Goal: Transaction & Acquisition: Purchase product/service

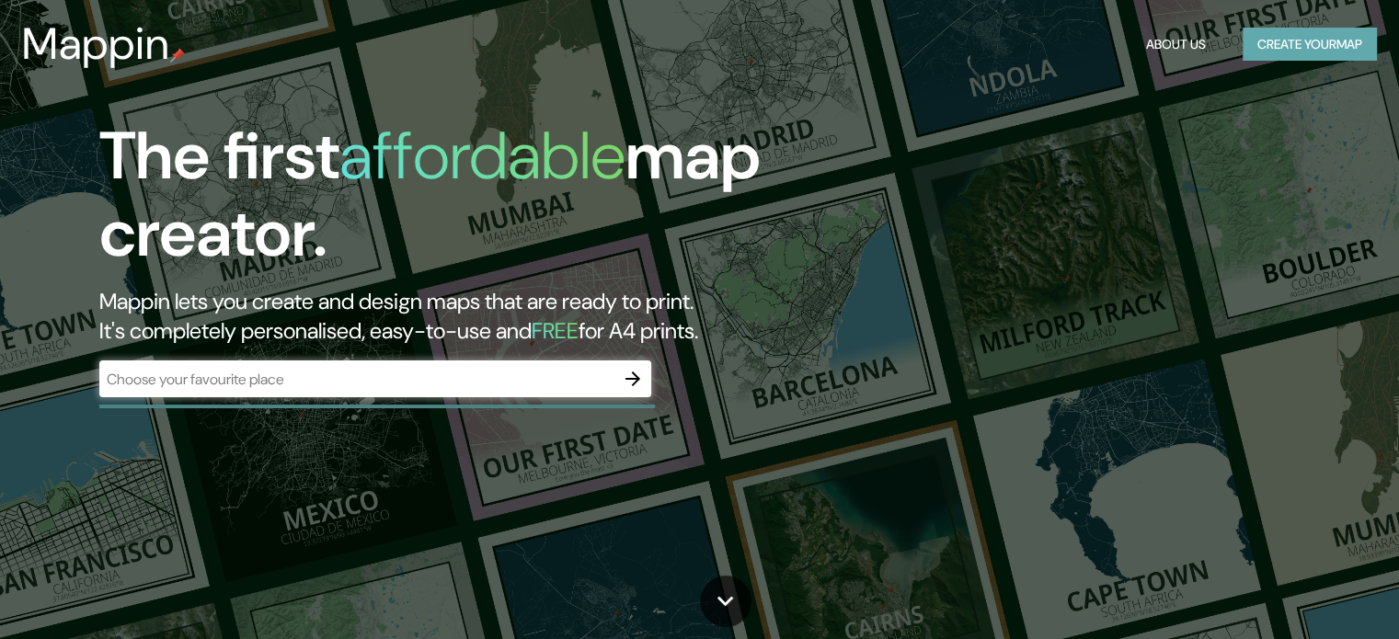
click at [1284, 48] on button "Create your map" at bounding box center [1310, 45] width 134 height 34
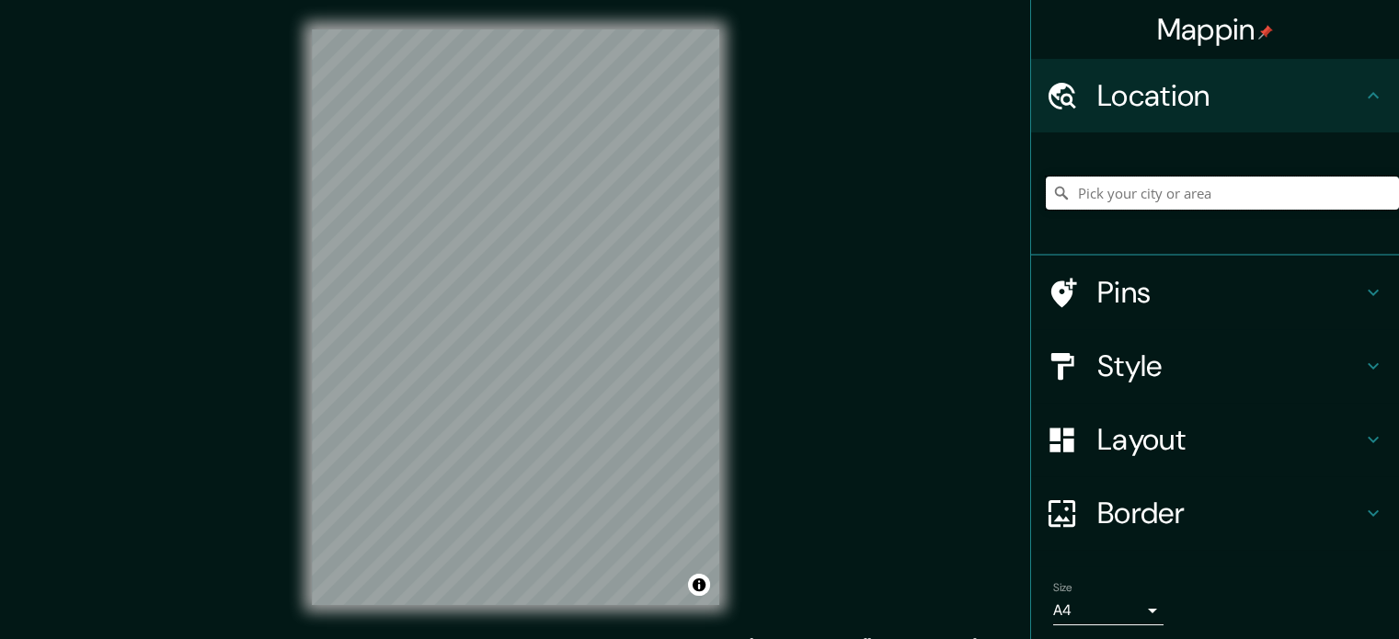
click at [1187, 183] on input "Pick your city or area" at bounding box center [1222, 193] width 353 height 33
click at [1180, 304] on h4 "Pins" at bounding box center [1229, 292] width 265 height 37
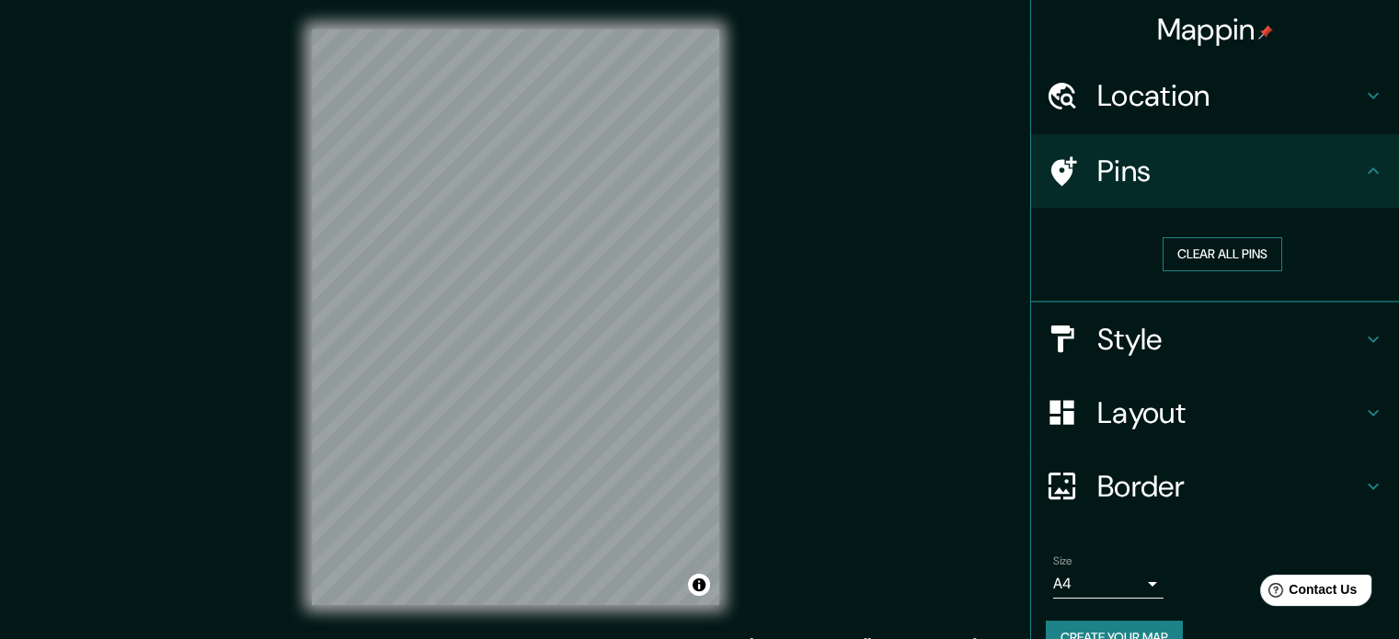
click at [1197, 256] on button "Clear all pins" at bounding box center [1223, 254] width 120 height 34
click at [1163, 334] on h4 "Style" at bounding box center [1229, 339] width 265 height 37
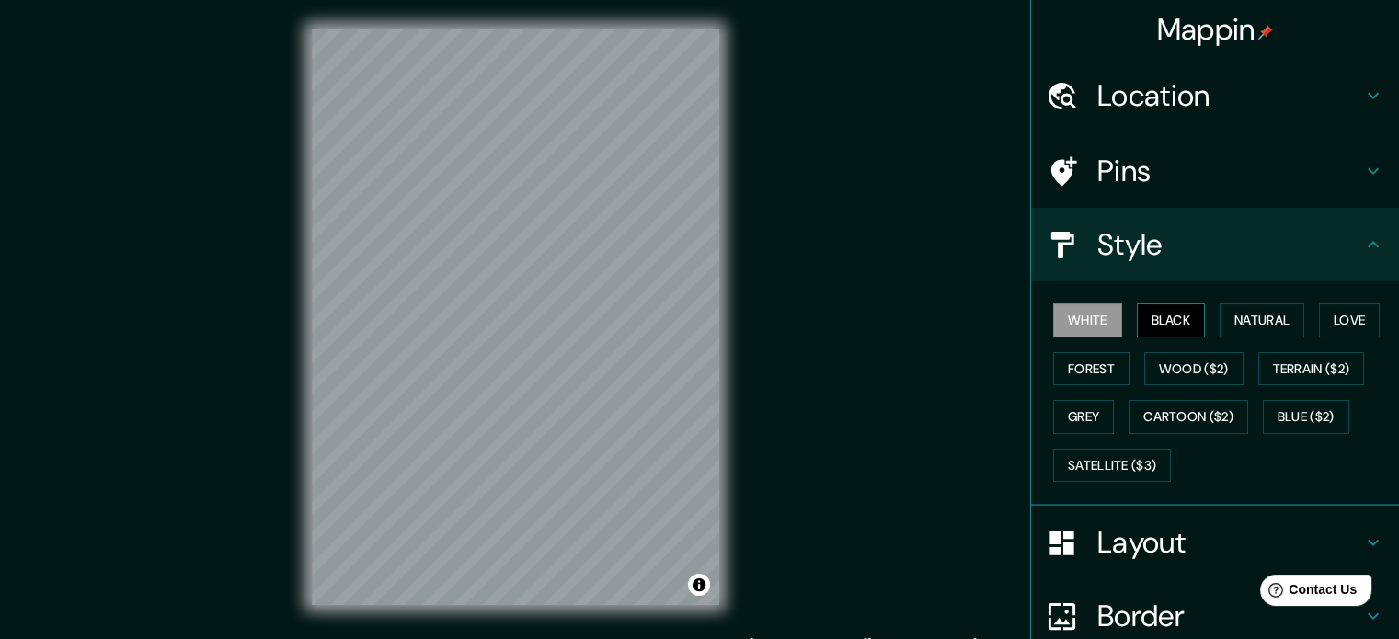
click at [1163, 318] on button "Black" at bounding box center [1171, 321] width 69 height 34
click at [1080, 326] on button "White" at bounding box center [1087, 321] width 69 height 34
click at [1251, 327] on button "Natural" at bounding box center [1262, 321] width 85 height 34
click at [1078, 316] on button "White" at bounding box center [1087, 321] width 69 height 34
click at [1167, 155] on h4 "Pins" at bounding box center [1229, 171] width 265 height 37
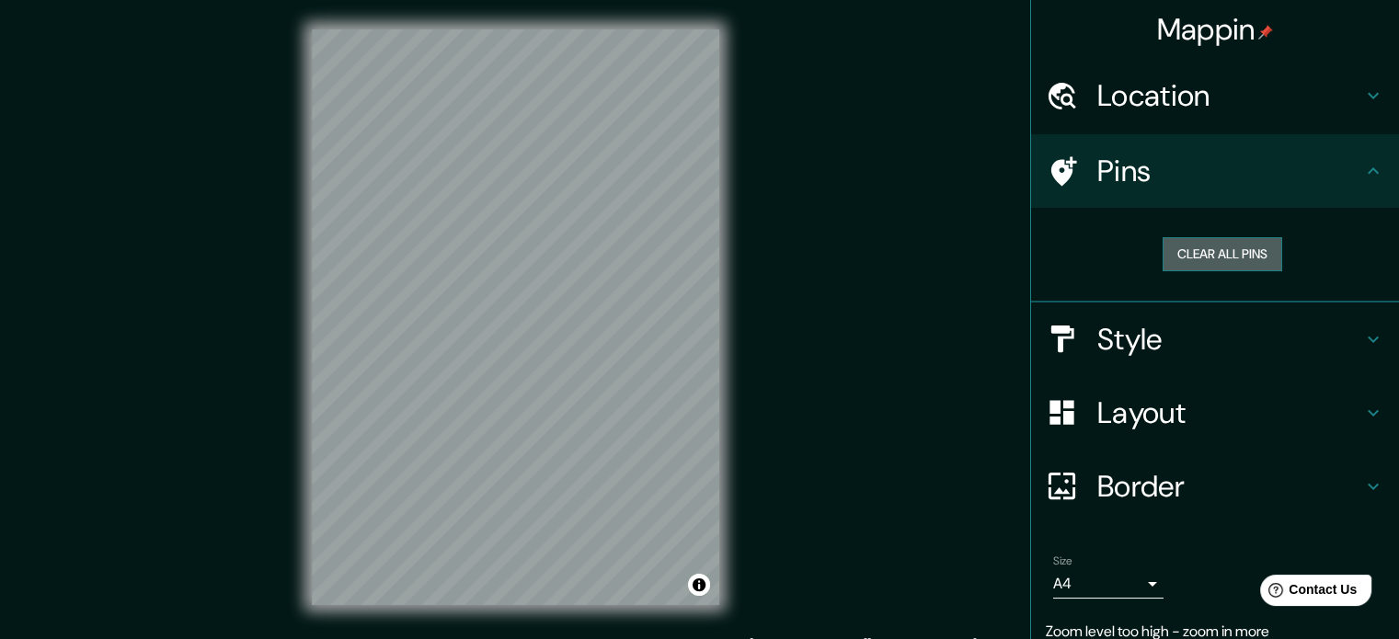
click at [1180, 241] on button "Clear all pins" at bounding box center [1223, 254] width 120 height 34
click at [1207, 96] on h4 "Location" at bounding box center [1229, 95] width 265 height 37
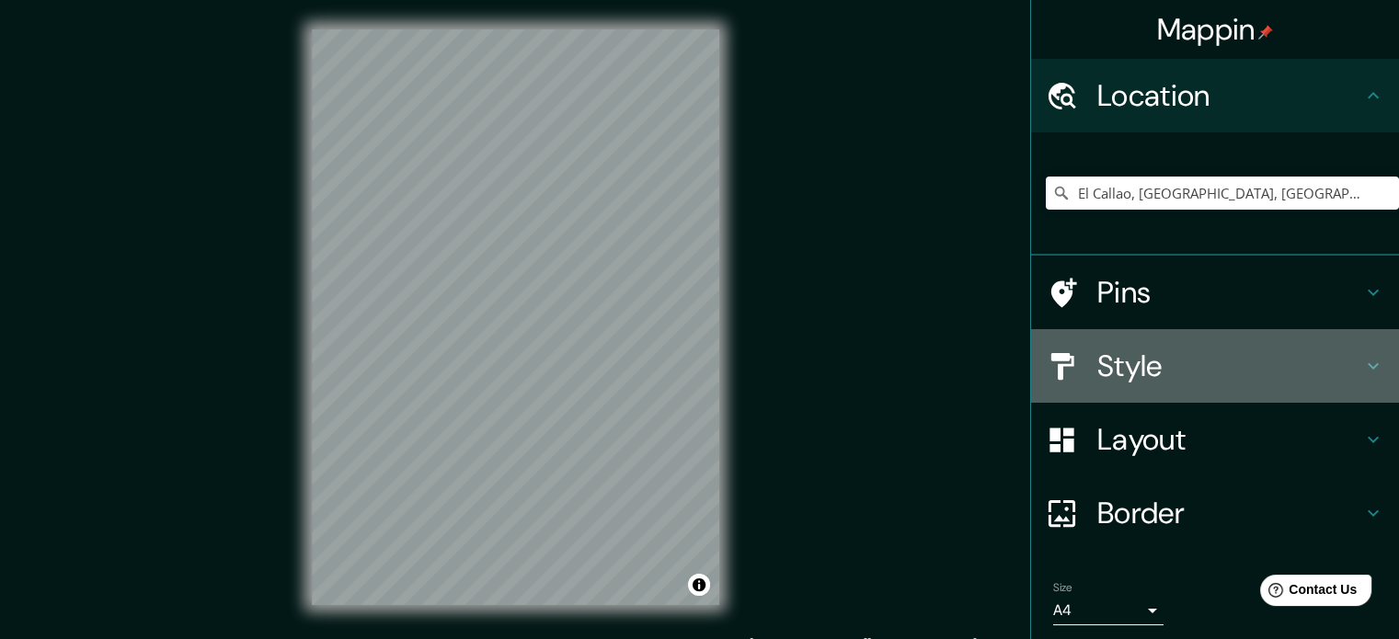
click at [1177, 371] on h4 "Style" at bounding box center [1229, 366] width 265 height 37
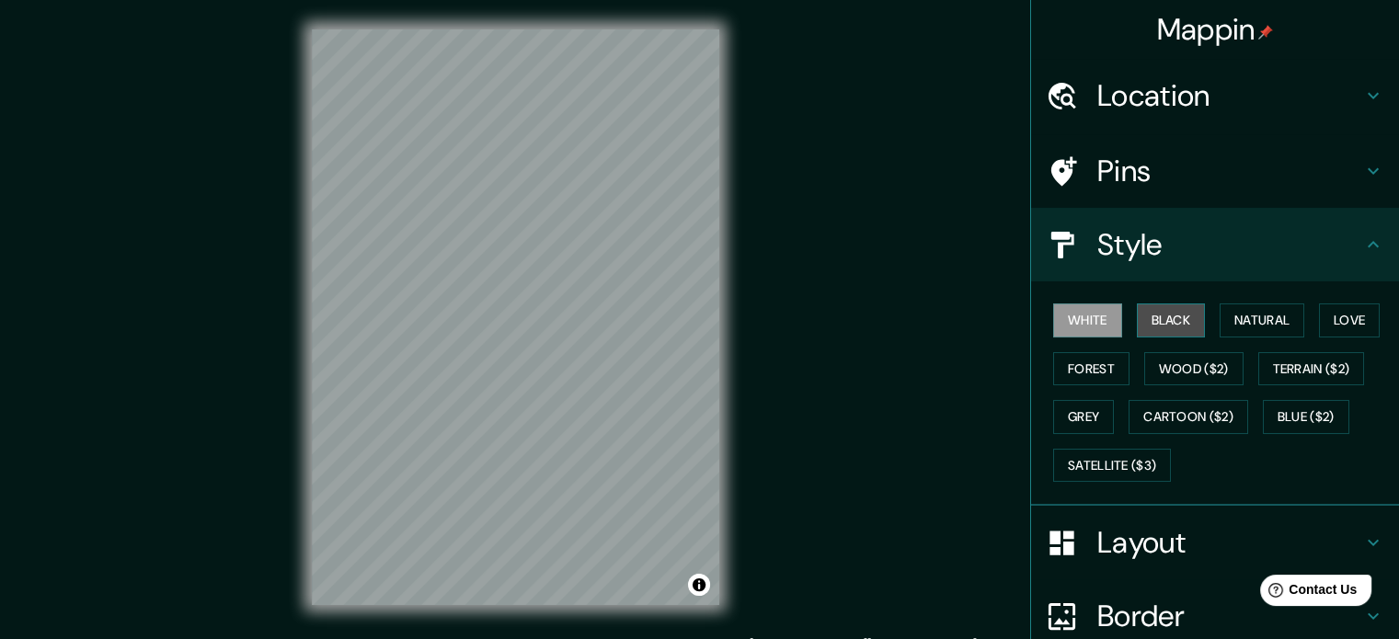
click at [1151, 327] on button "Black" at bounding box center [1171, 321] width 69 height 34
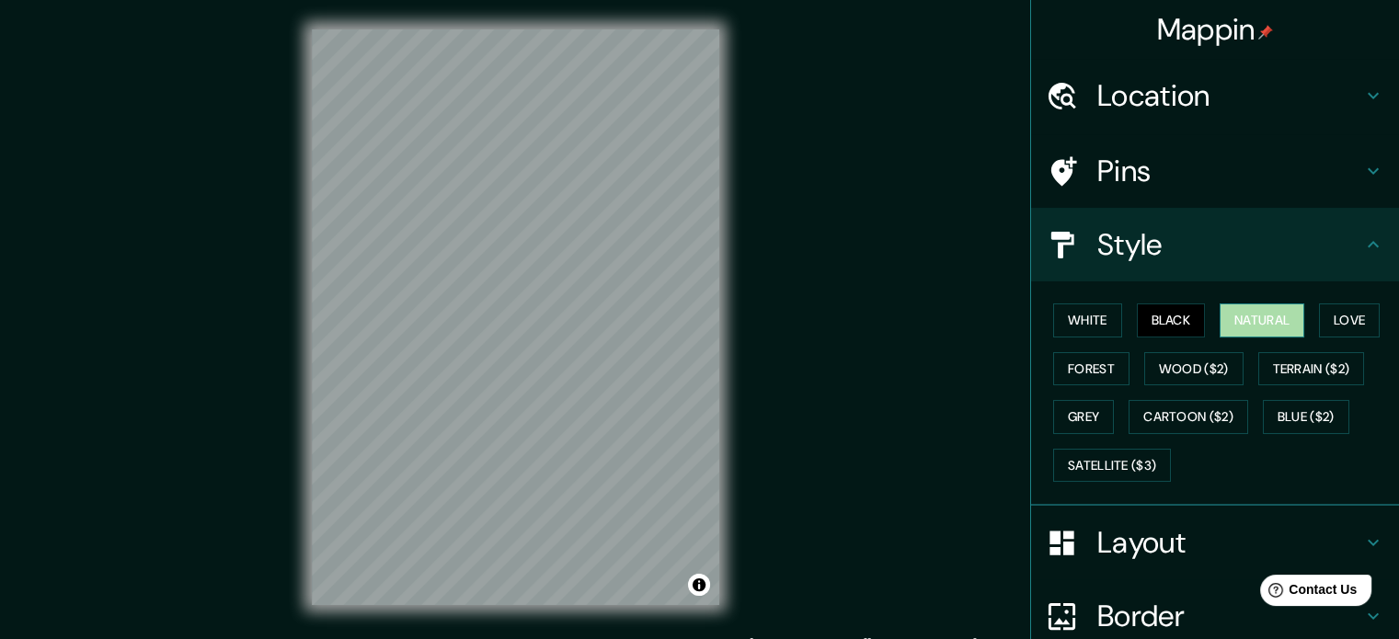
click at [1220, 322] on button "Natural" at bounding box center [1262, 321] width 85 height 34
click at [1309, 304] on div "White Black Natural Love Forest Wood ($2) Terrain ($2) Grey Cartoon ($2) Blue (…" at bounding box center [1222, 392] width 353 height 193
click at [1332, 316] on button "Love" at bounding box center [1349, 321] width 61 height 34
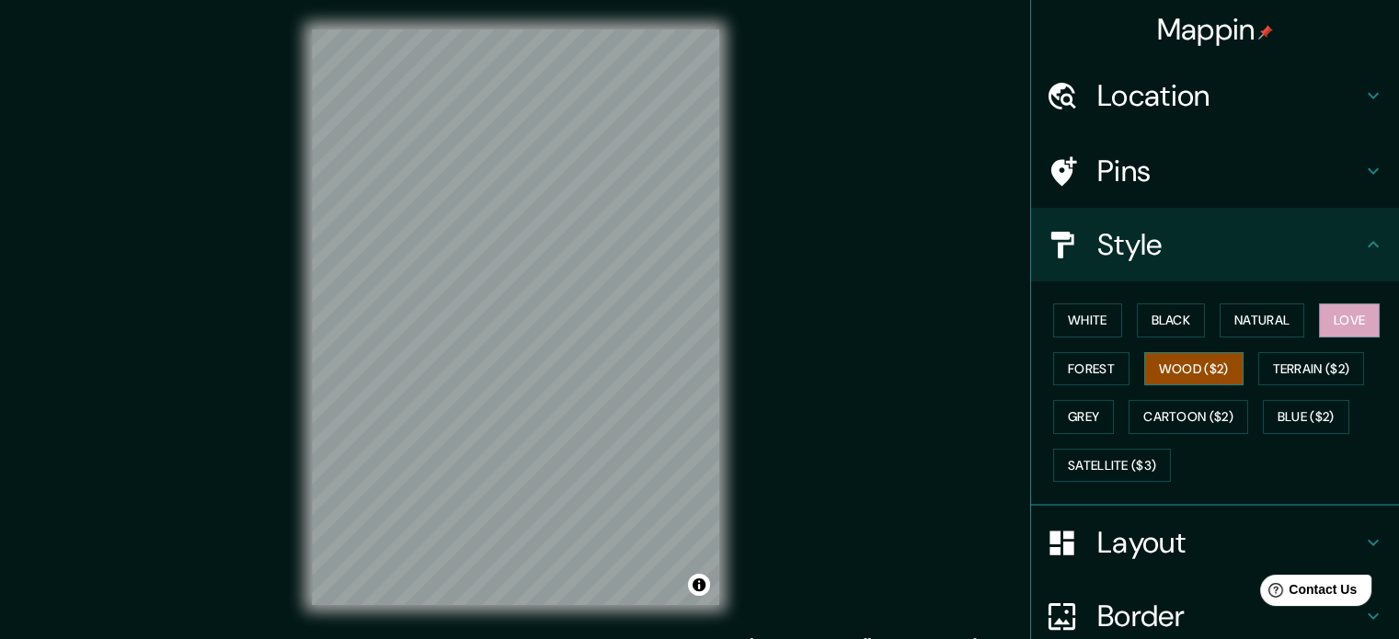
click at [1162, 367] on button "Wood ($2)" at bounding box center [1193, 369] width 99 height 34
click at [1090, 362] on button "Forest" at bounding box center [1091, 369] width 76 height 34
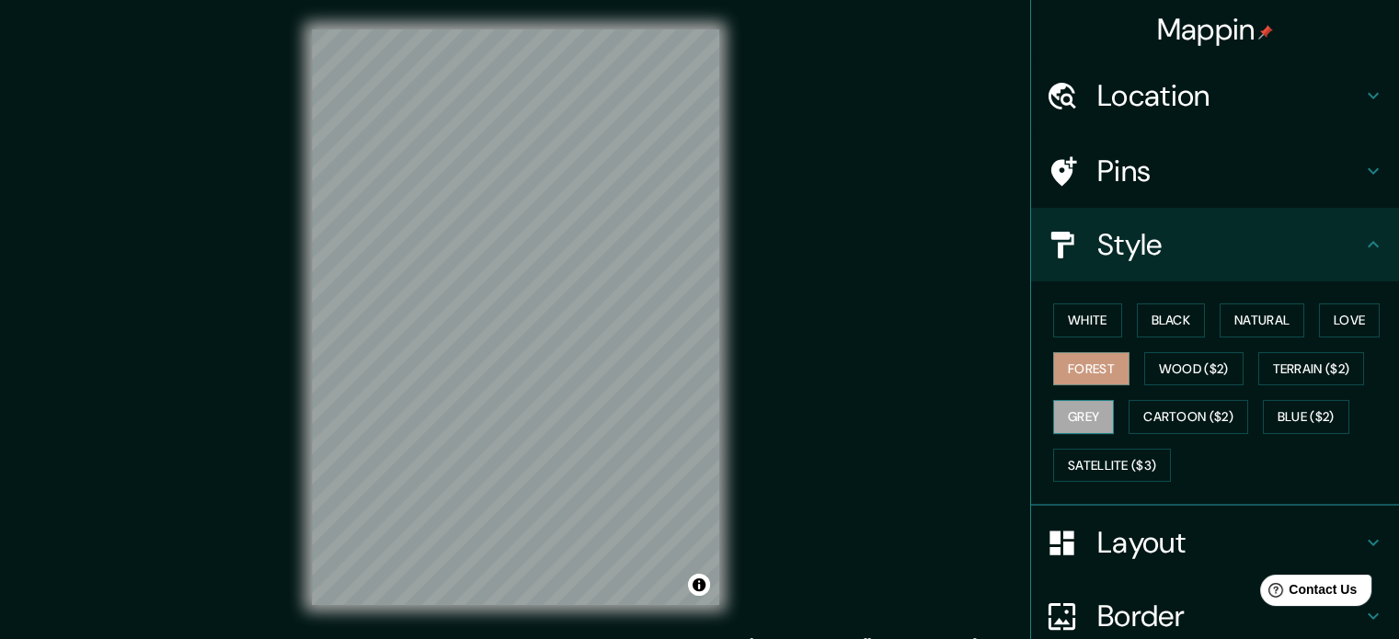
click at [1070, 406] on button "Grey" at bounding box center [1083, 417] width 61 height 34
click at [1145, 411] on button "Cartoon ($2)" at bounding box center [1189, 417] width 120 height 34
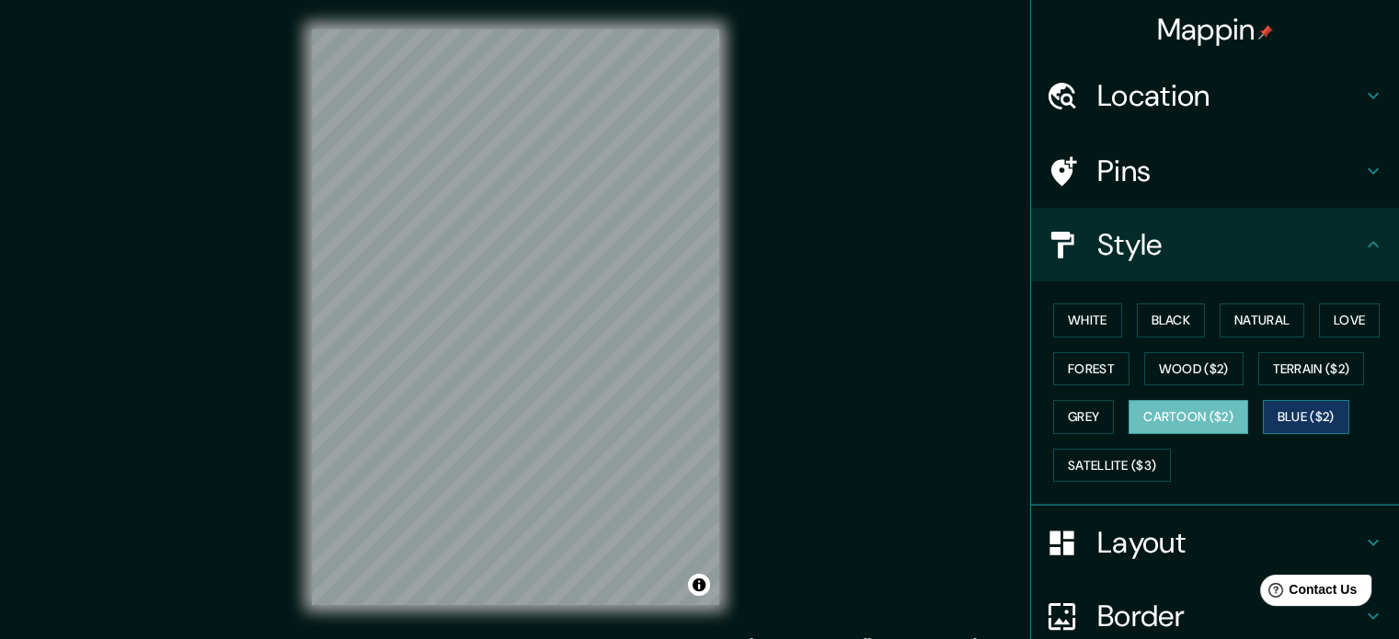
click at [1288, 405] on button "Blue ($2)" at bounding box center [1306, 417] width 86 height 34
click at [1302, 368] on button "Terrain ($2)" at bounding box center [1311, 369] width 107 height 34
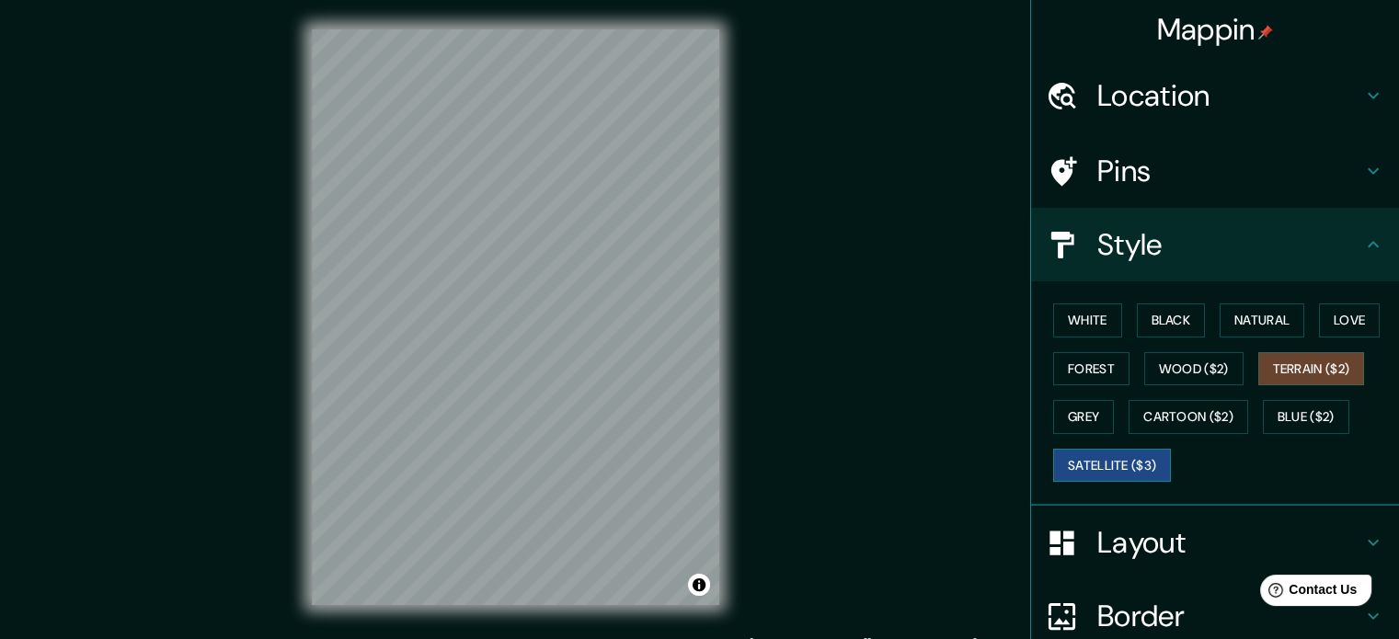
click at [1106, 468] on button "Satellite ($3)" at bounding box center [1112, 466] width 118 height 34
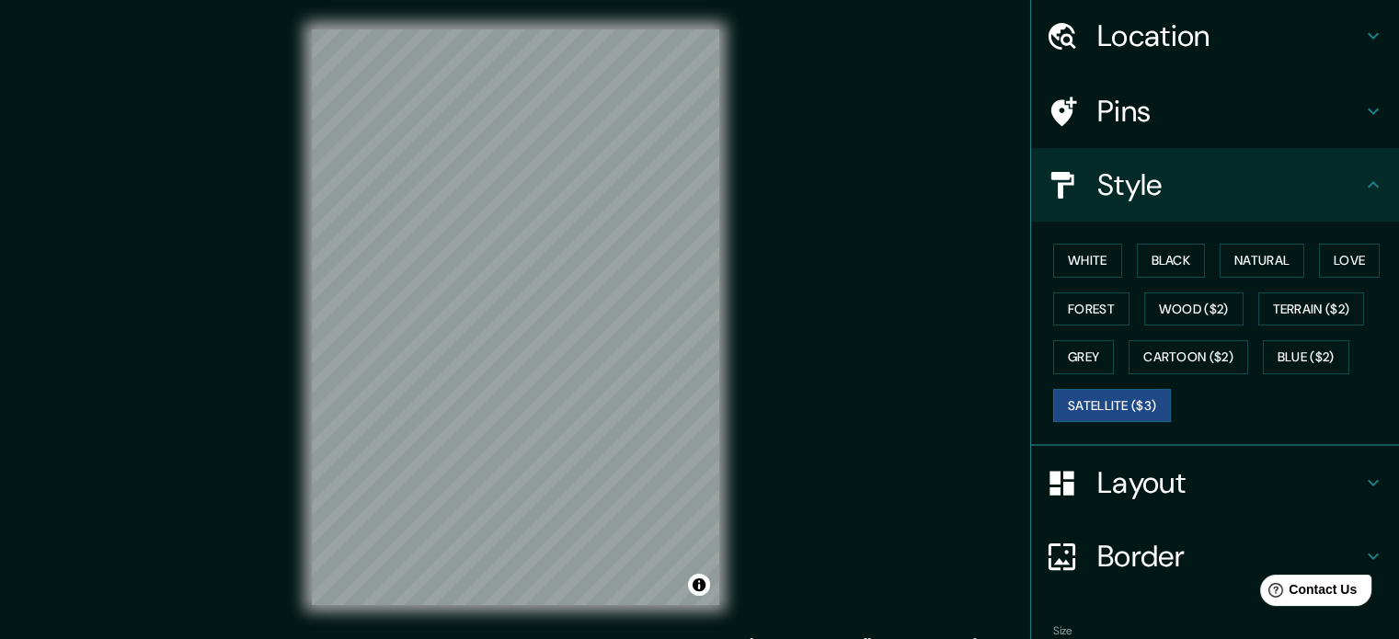
scroll to position [92, 0]
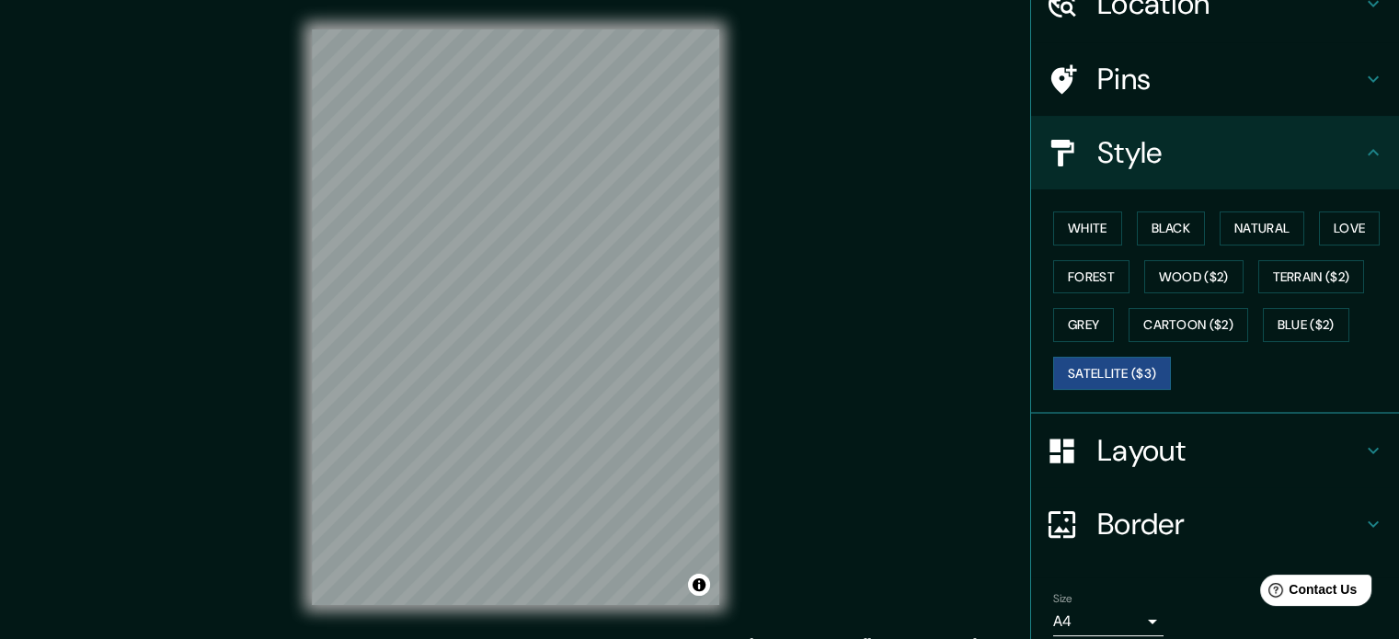
click at [787, 319] on div "Mappin Location [GEOGRAPHIC_DATA], [GEOGRAPHIC_DATA], [GEOGRAPHIC_DATA] Pins St…" at bounding box center [699, 332] width 1399 height 664
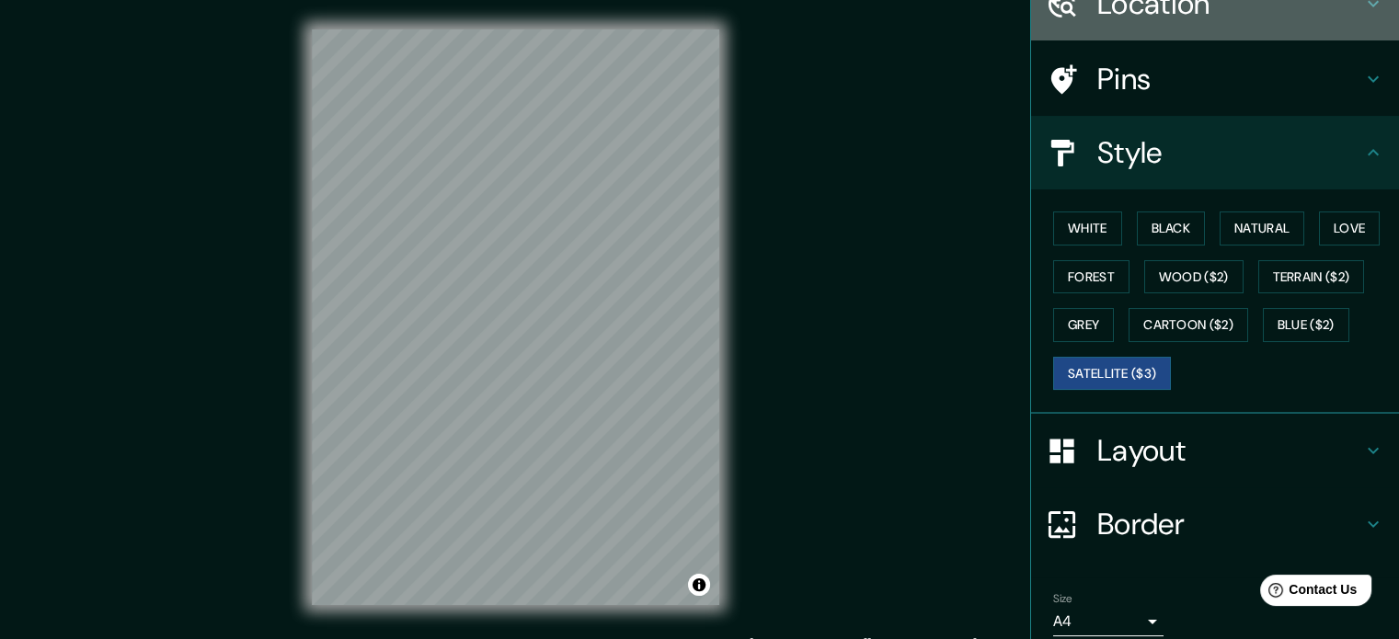
click at [1161, 0] on h4 "Location" at bounding box center [1229, 3] width 265 height 37
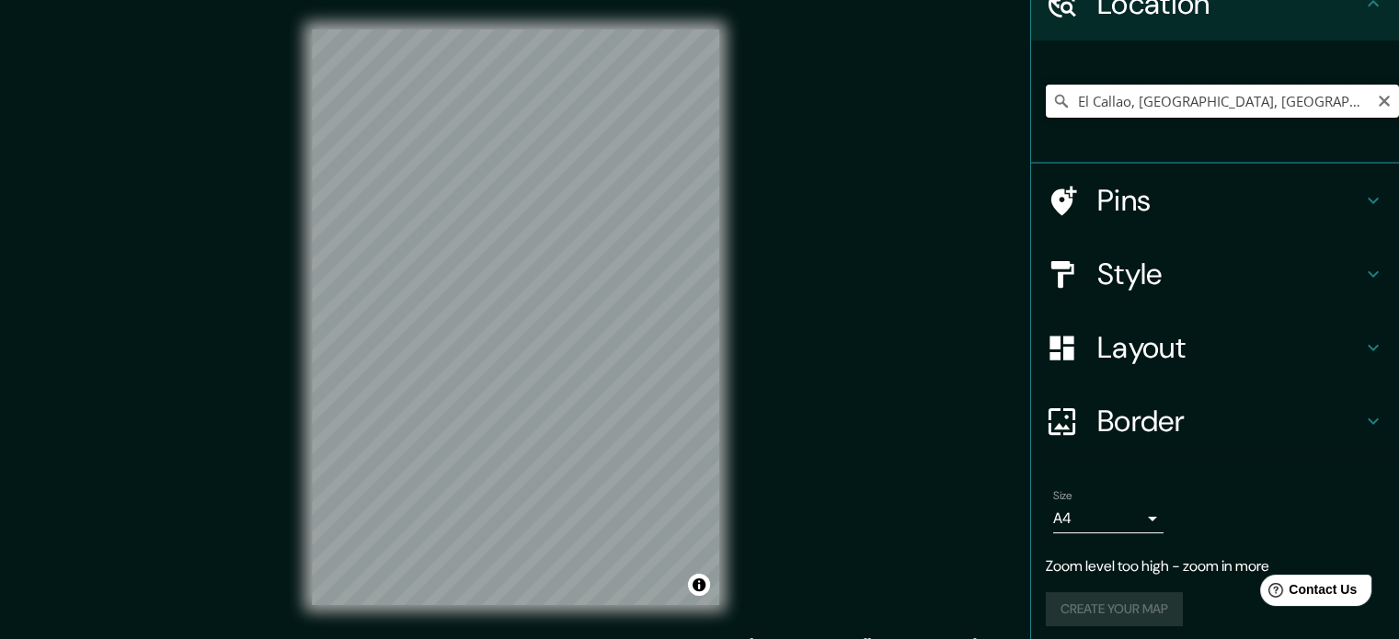
click at [1185, 101] on input "El Callao, [GEOGRAPHIC_DATA], [GEOGRAPHIC_DATA]" at bounding box center [1222, 101] width 353 height 33
click at [878, 544] on div "Mappin Location [GEOGRAPHIC_DATA], [GEOGRAPHIC_DATA], [GEOGRAPHIC_DATA] Pins St…" at bounding box center [699, 332] width 1399 height 664
click at [1188, 97] on input "El Callao, [GEOGRAPHIC_DATA], [GEOGRAPHIC_DATA]" at bounding box center [1222, 101] width 353 height 33
drag, startPoint x: 1274, startPoint y: 95, endPoint x: 1174, endPoint y: 102, distance: 100.5
click at [1174, 102] on input "El Callao, [GEOGRAPHIC_DATA], [GEOGRAPHIC_DATA]" at bounding box center [1222, 101] width 353 height 33
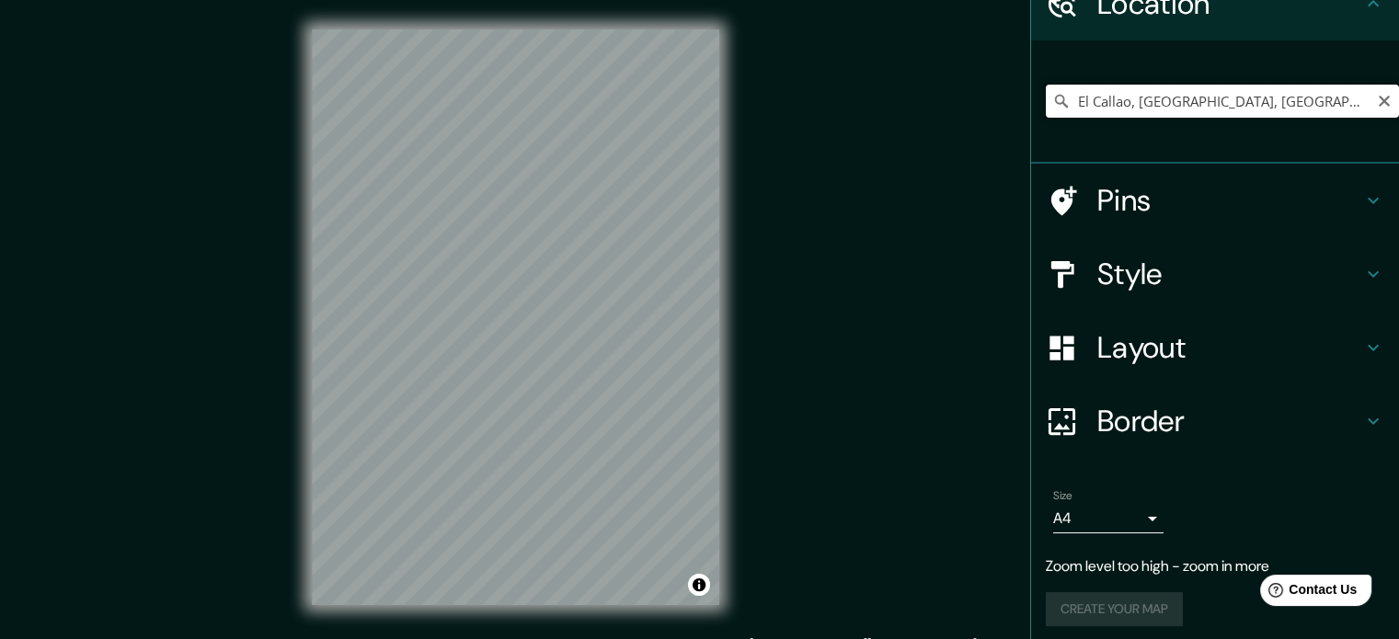
drag, startPoint x: 1259, startPoint y: 109, endPoint x: 1117, endPoint y: 87, distance: 144.1
click at [1117, 87] on input "El Callao, [GEOGRAPHIC_DATA], [GEOGRAPHIC_DATA]" at bounding box center [1222, 101] width 353 height 33
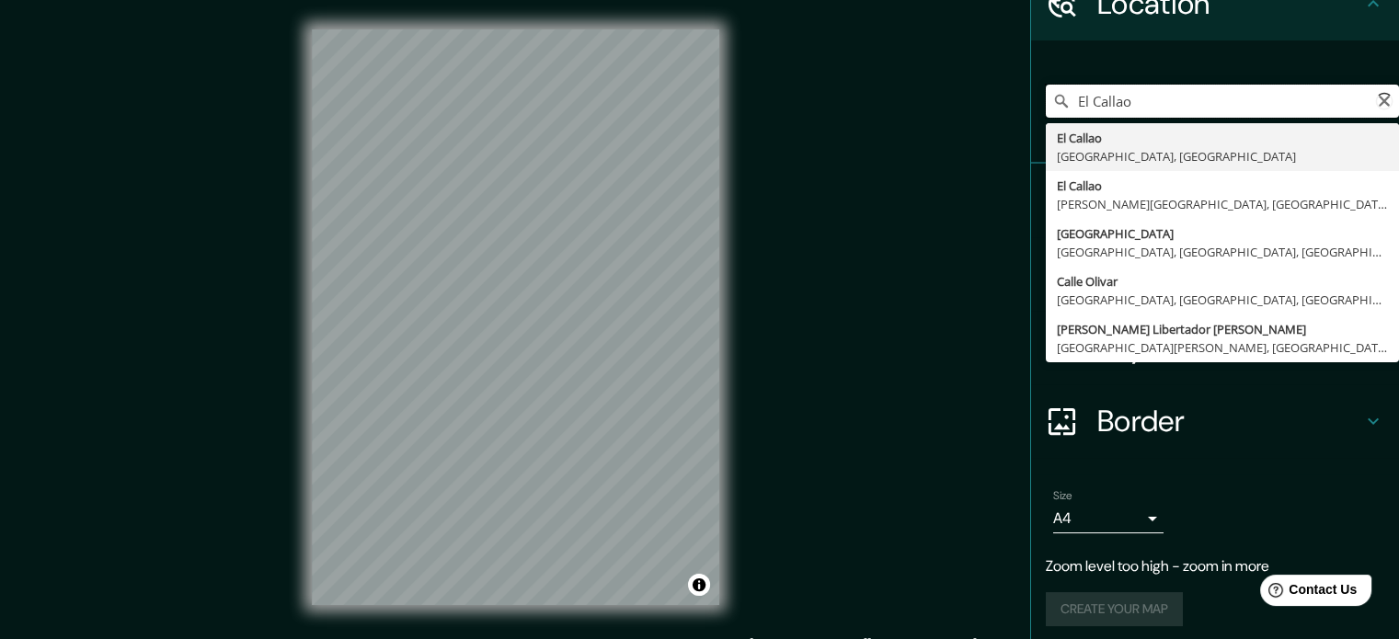
type input "El Callao, [GEOGRAPHIC_DATA], [GEOGRAPHIC_DATA]"
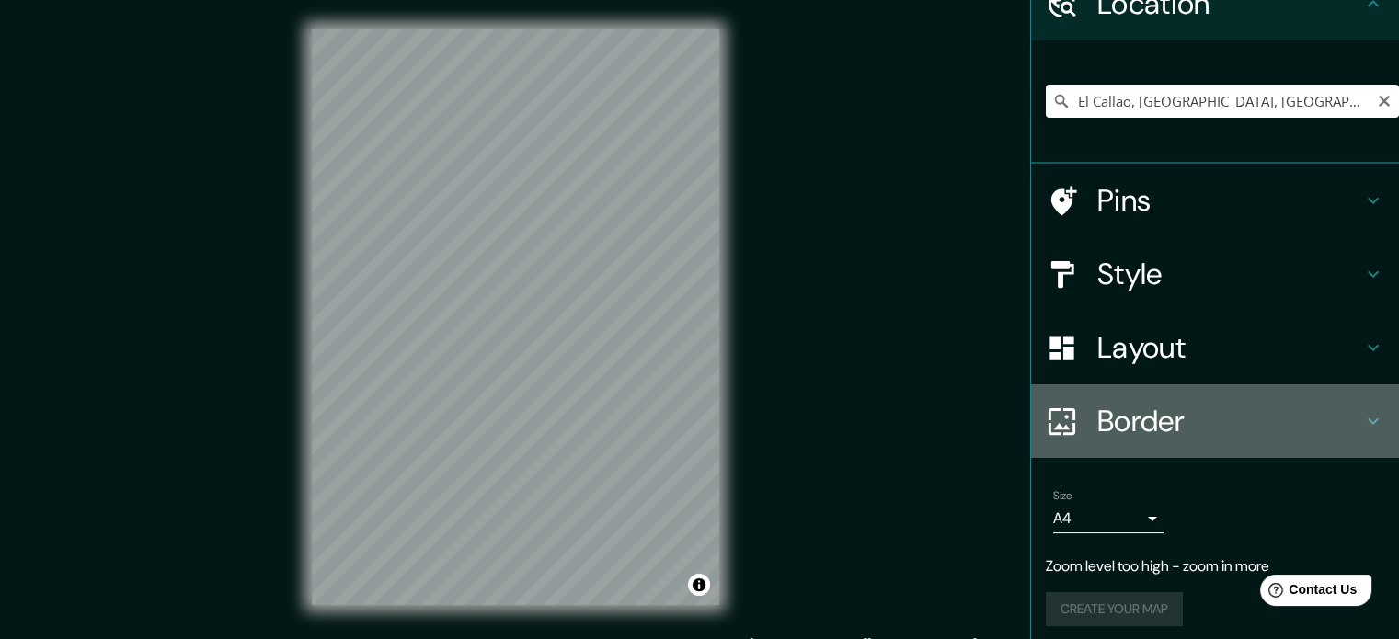
click at [1138, 405] on h4 "Border" at bounding box center [1229, 421] width 265 height 37
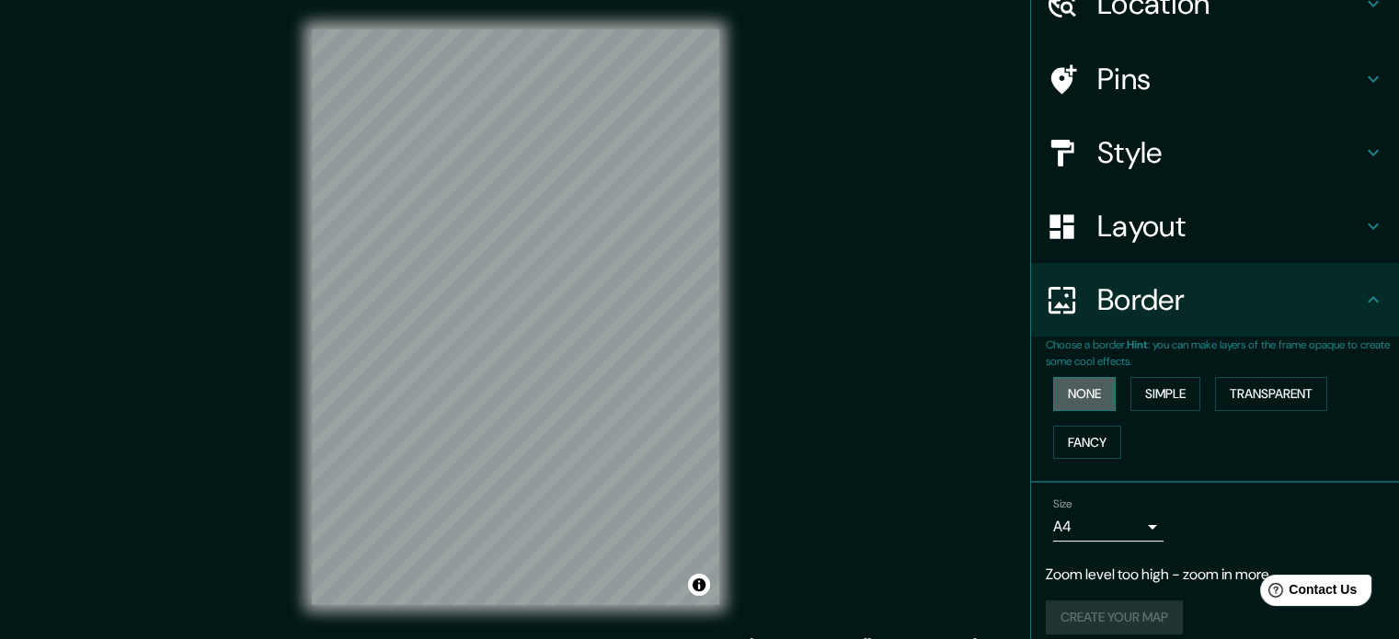
click at [1070, 398] on button "None" at bounding box center [1084, 394] width 63 height 34
click at [1136, 389] on button "Simple" at bounding box center [1166, 394] width 70 height 34
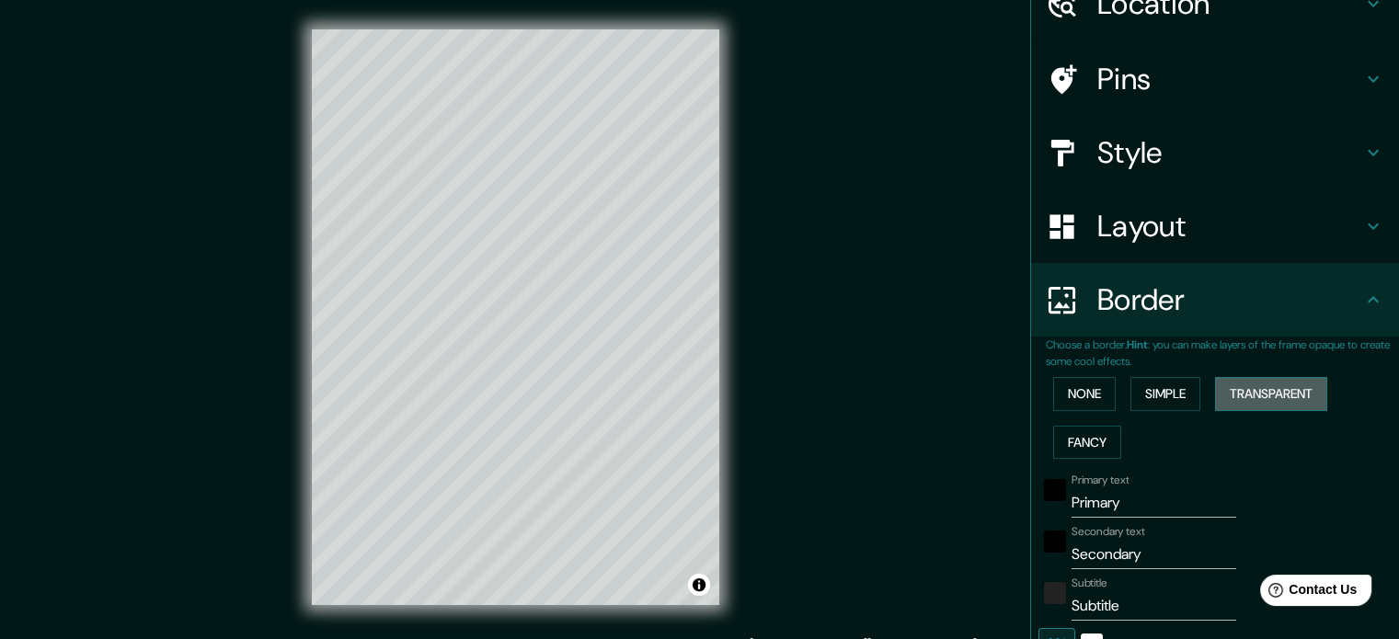
click at [1215, 393] on button "Transparent" at bounding box center [1271, 394] width 112 height 34
click at [1081, 443] on button "Fancy" at bounding box center [1087, 443] width 68 height 34
click at [1165, 212] on h4 "Layout" at bounding box center [1229, 226] width 265 height 37
type input "177"
type input "35"
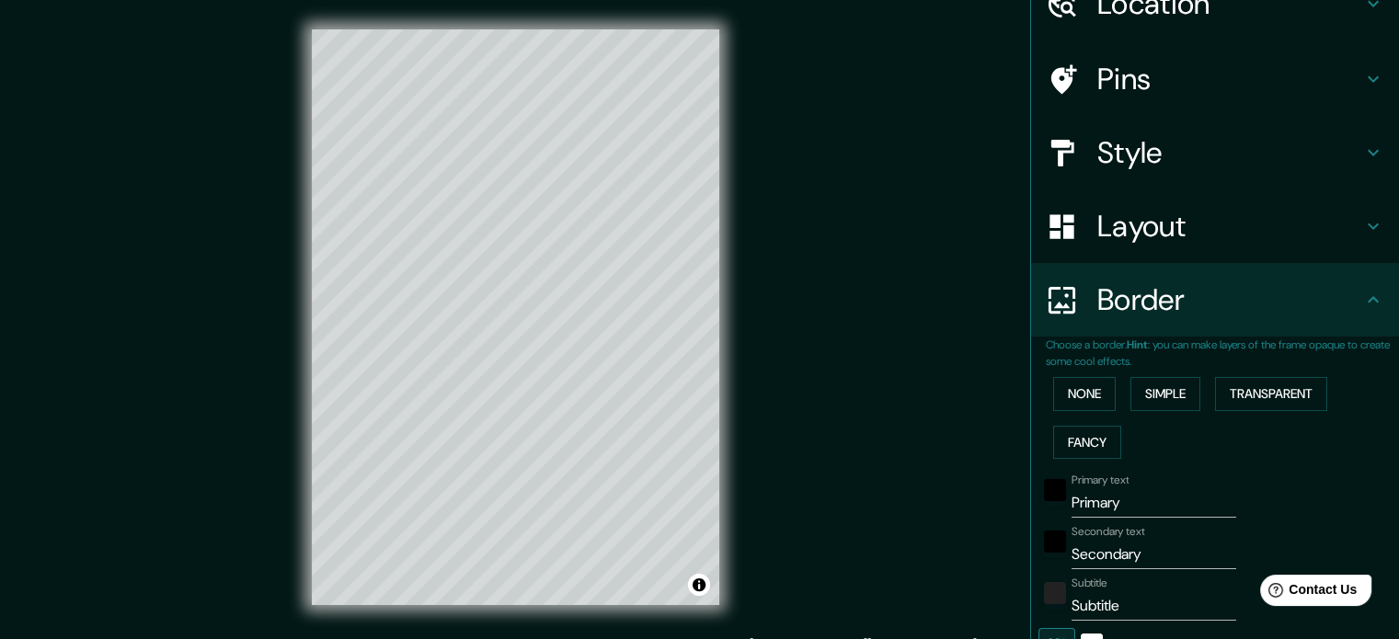
type input "35"
type input "18"
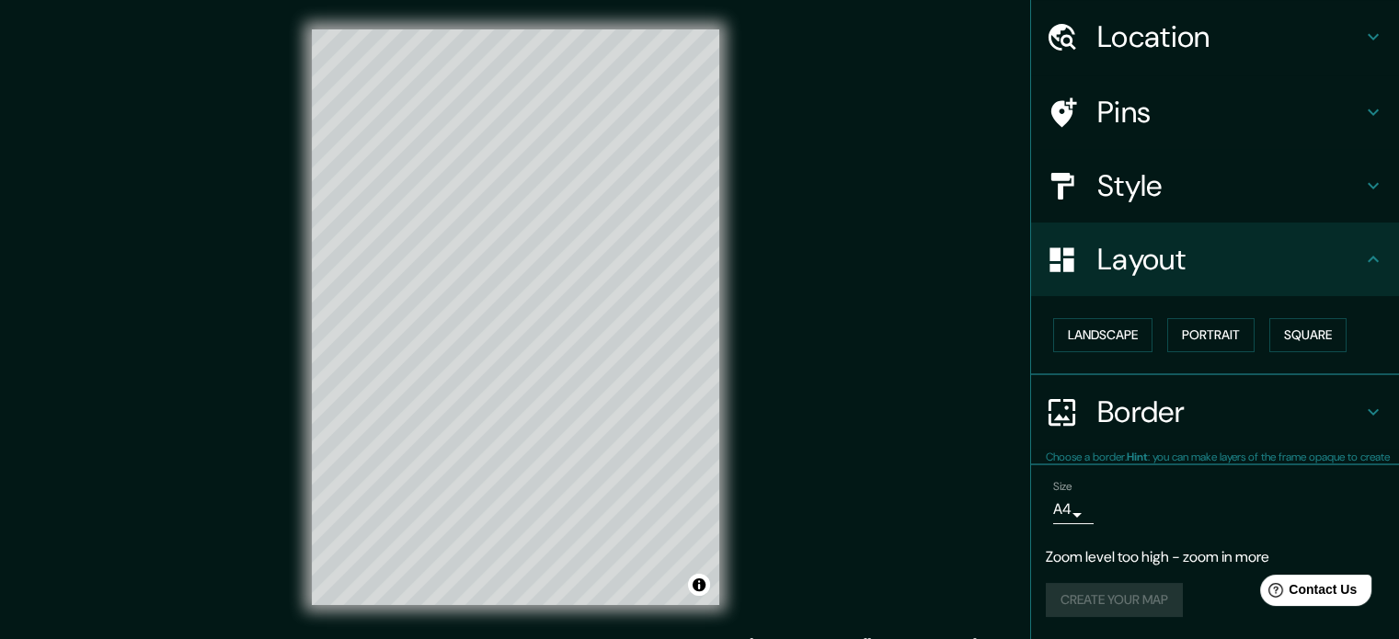
scroll to position [57, 0]
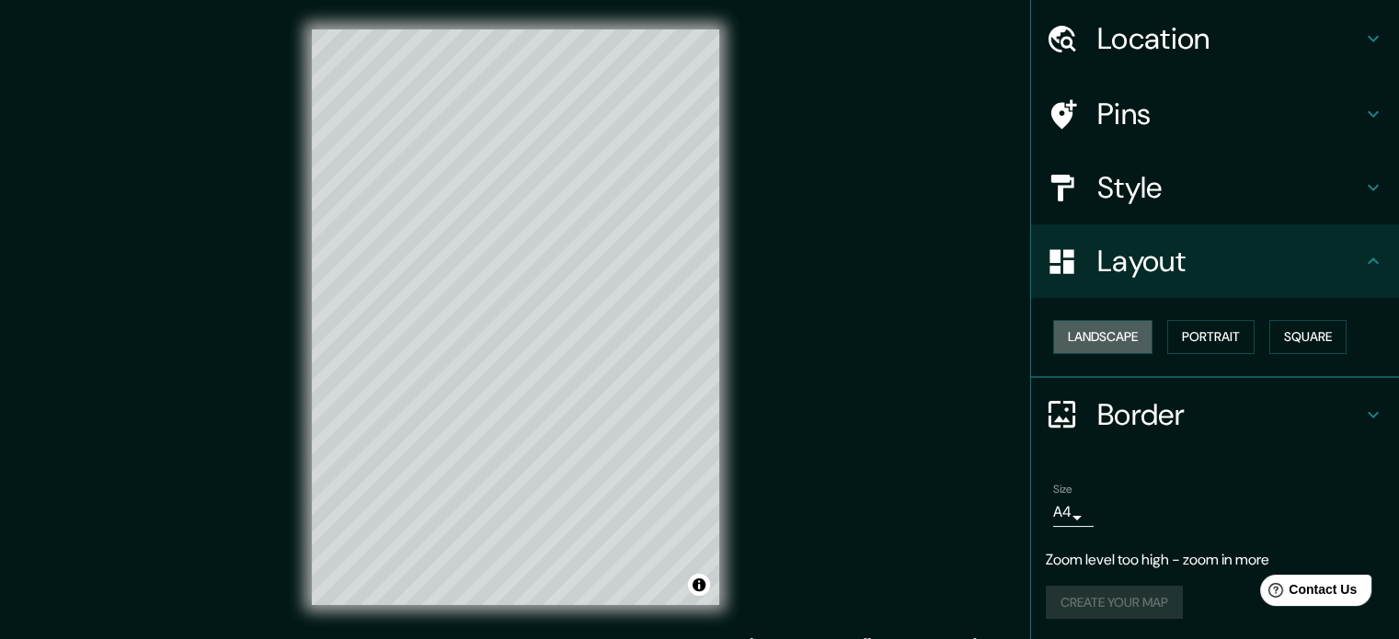
click at [1109, 339] on button "Landscape" at bounding box center [1102, 337] width 99 height 34
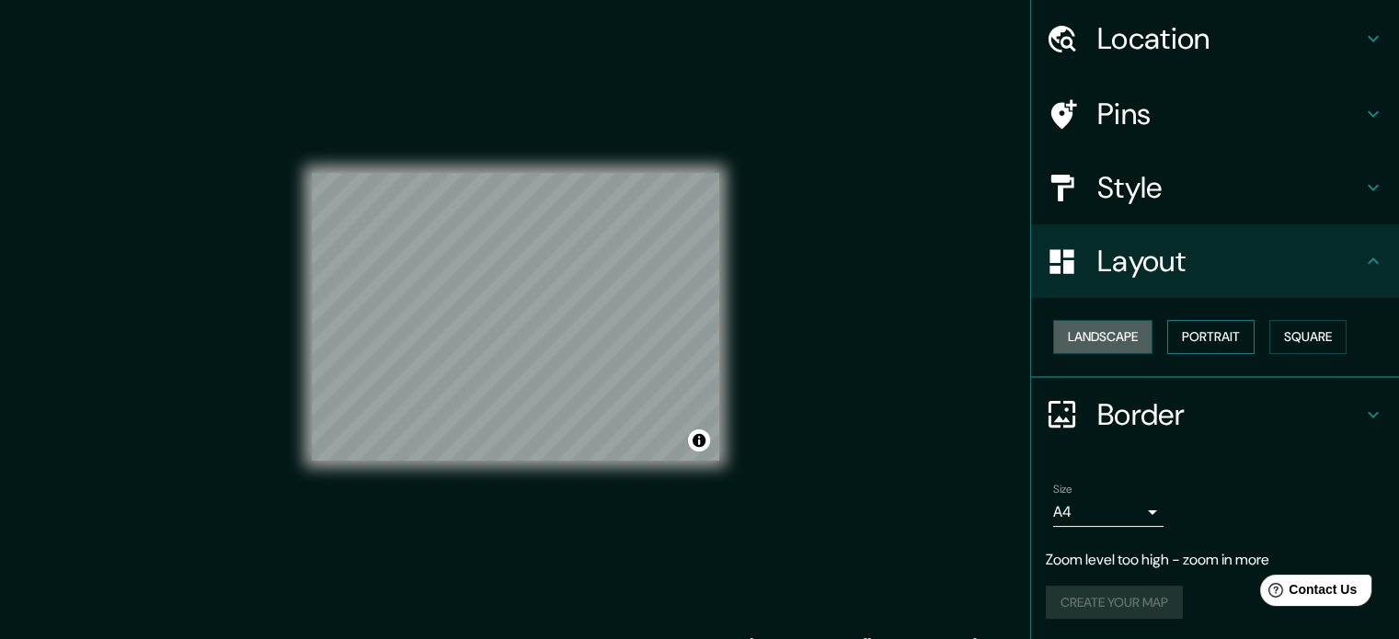
drag, startPoint x: 1109, startPoint y: 339, endPoint x: 1177, endPoint y: 339, distance: 67.2
click at [1153, 339] on div "Landscape [GEOGRAPHIC_DATA]" at bounding box center [1222, 337] width 353 height 49
click at [1186, 337] on button "Portrait" at bounding box center [1210, 337] width 87 height 34
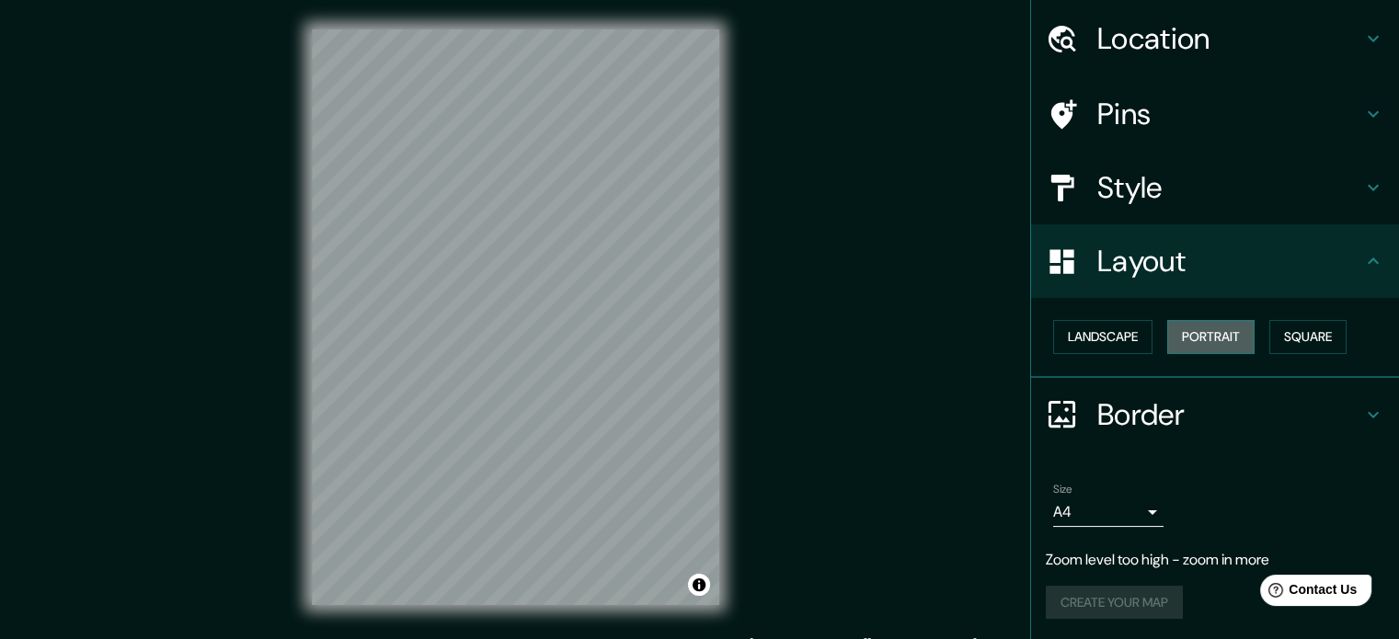
click at [1245, 325] on button "Portrait" at bounding box center [1210, 337] width 87 height 34
